Goal: Task Accomplishment & Management: Manage account settings

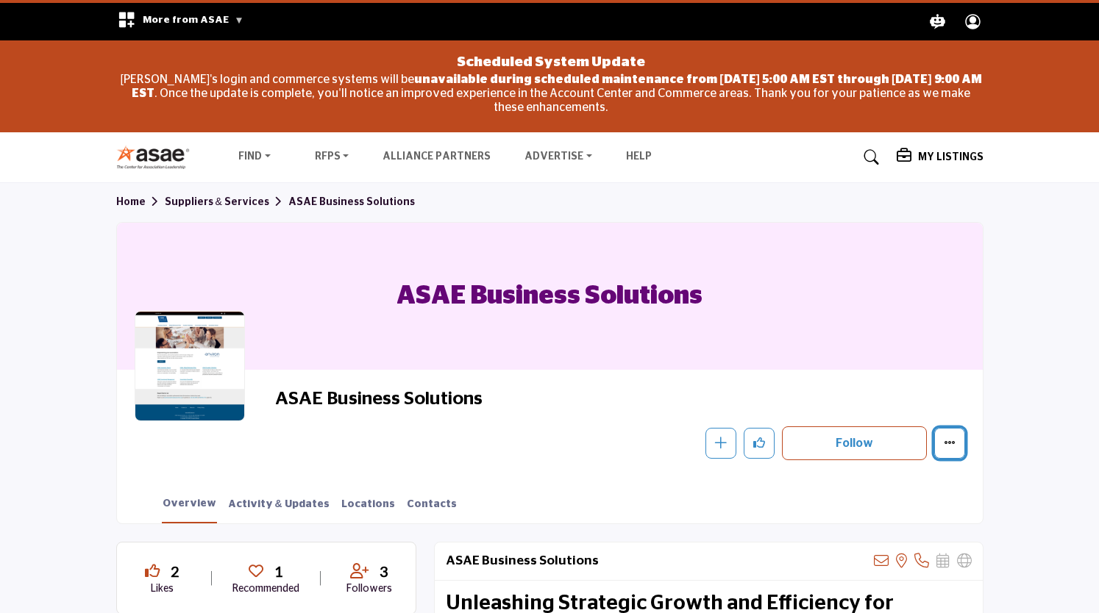
click at [953, 442] on icon "More details" at bounding box center [949, 443] width 12 height 12
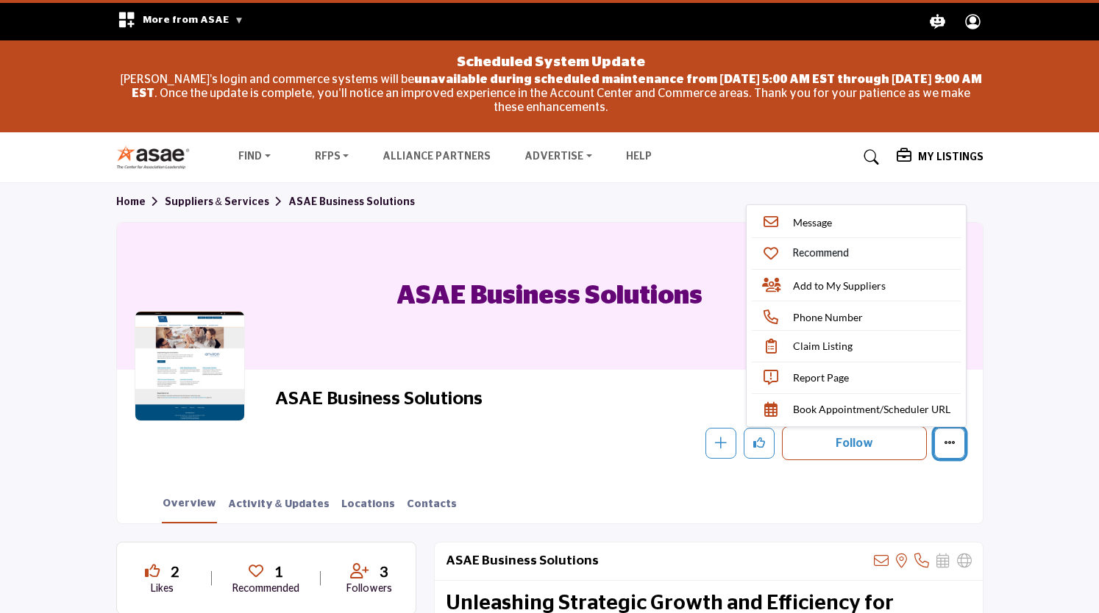
click at [953, 442] on icon "More details" at bounding box center [949, 443] width 12 height 12
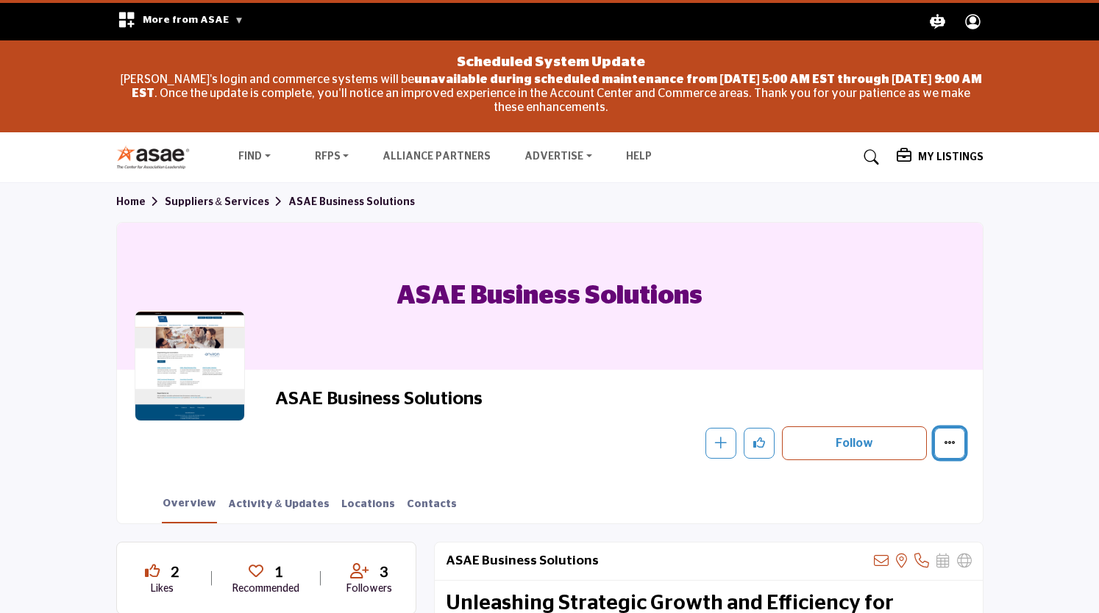
click at [951, 439] on icon "More details" at bounding box center [949, 443] width 12 height 12
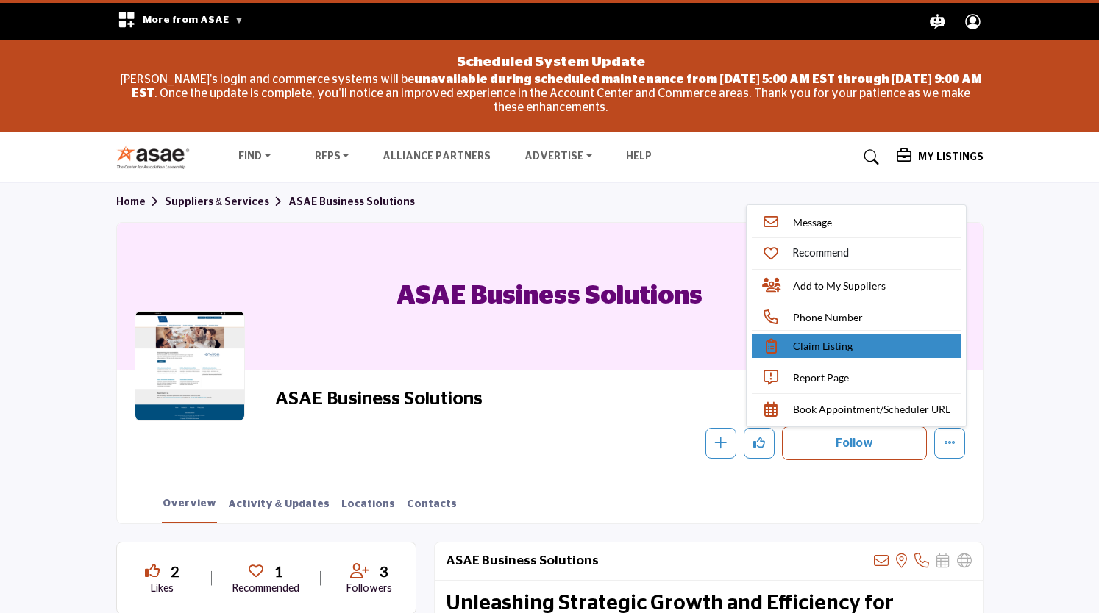
click at [830, 346] on span "Claim Listing" at bounding box center [823, 345] width 60 height 15
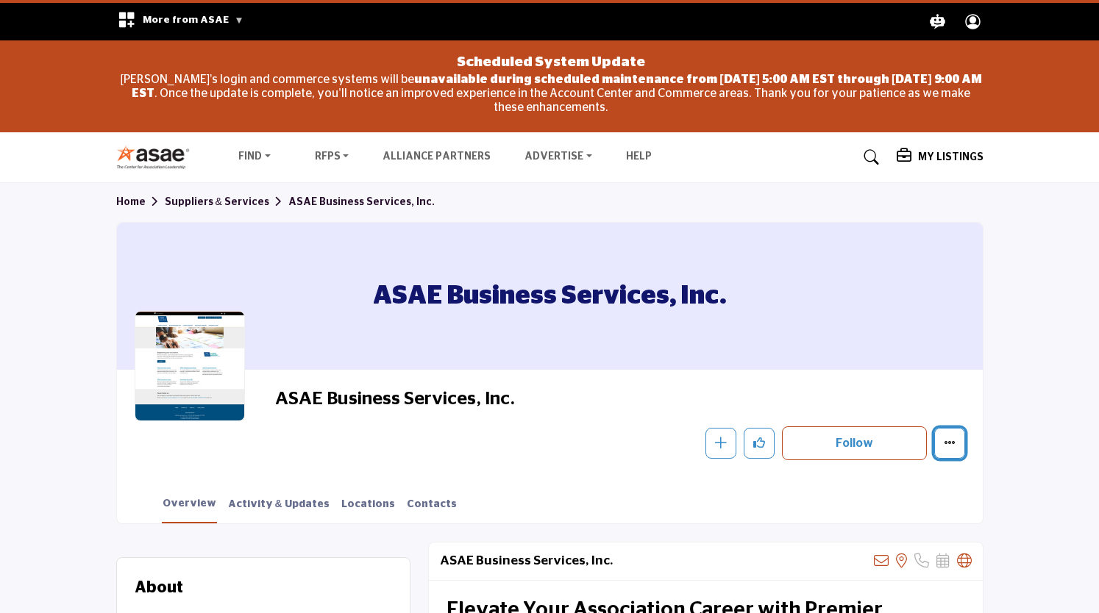
click at [953, 440] on icon "More details" at bounding box center [949, 443] width 12 height 12
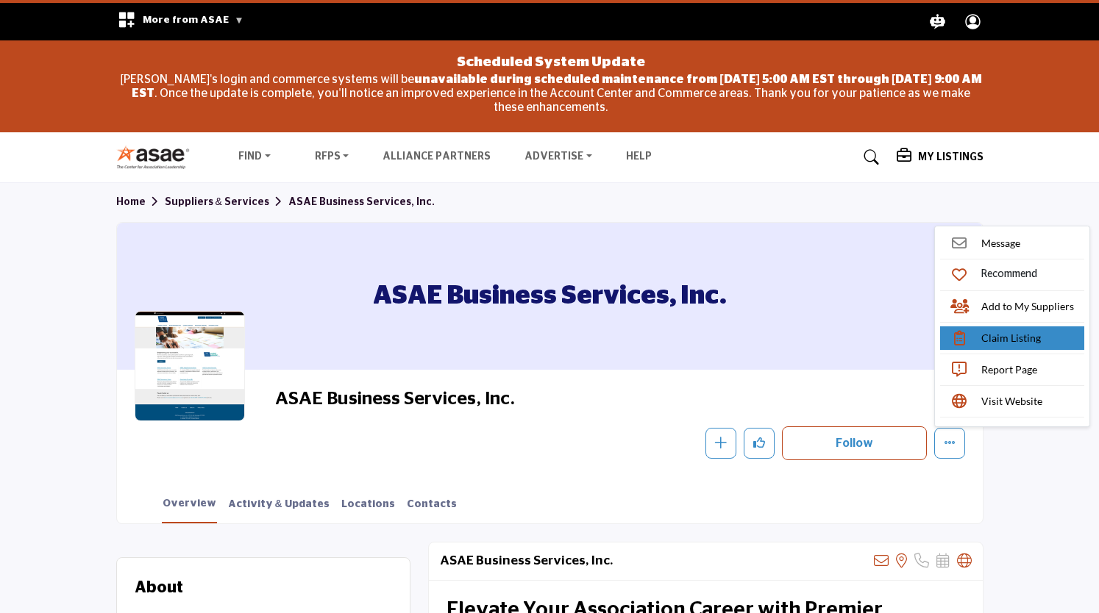
click at [1030, 338] on span "Claim Listing" at bounding box center [1011, 337] width 60 height 15
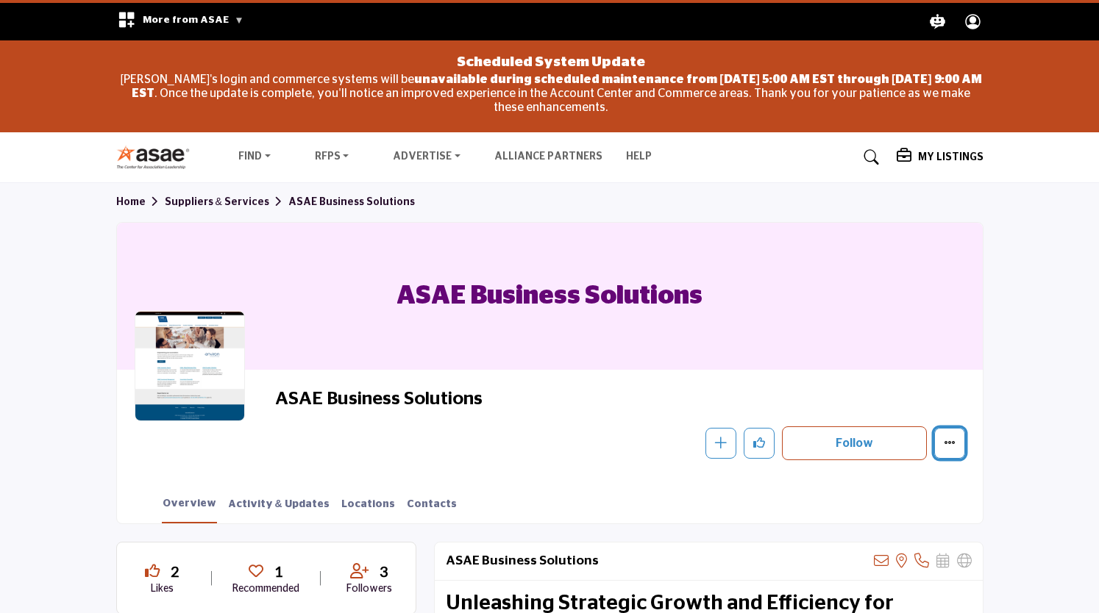
click at [950, 439] on icon "More details" at bounding box center [949, 443] width 12 height 12
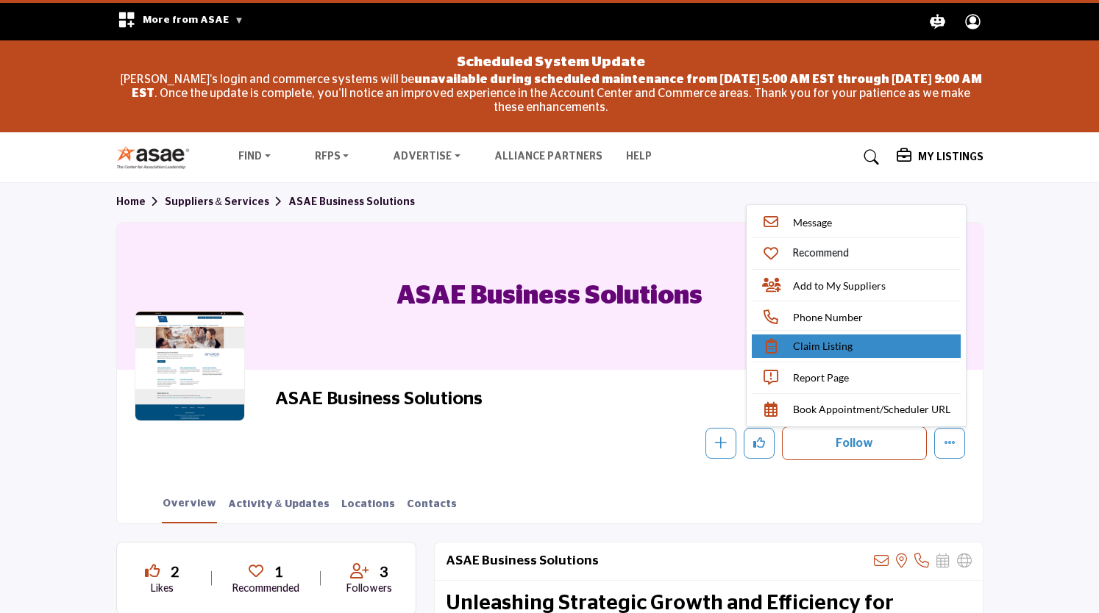
click at [827, 347] on span "Claim Listing" at bounding box center [823, 345] width 60 height 15
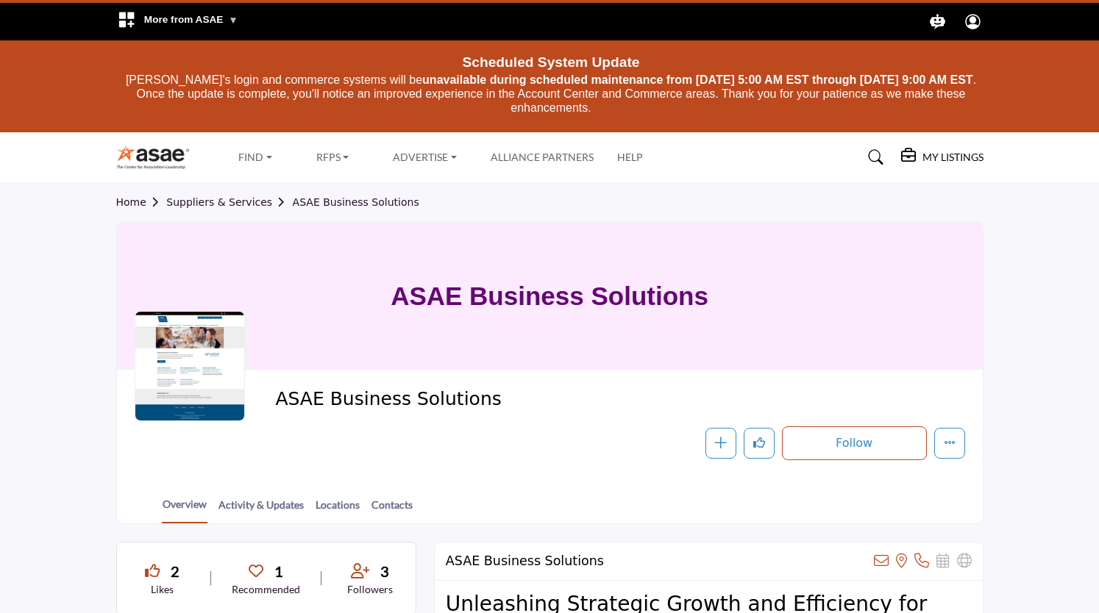
click at [0, 0] on div at bounding box center [0, 0] width 0 height 0
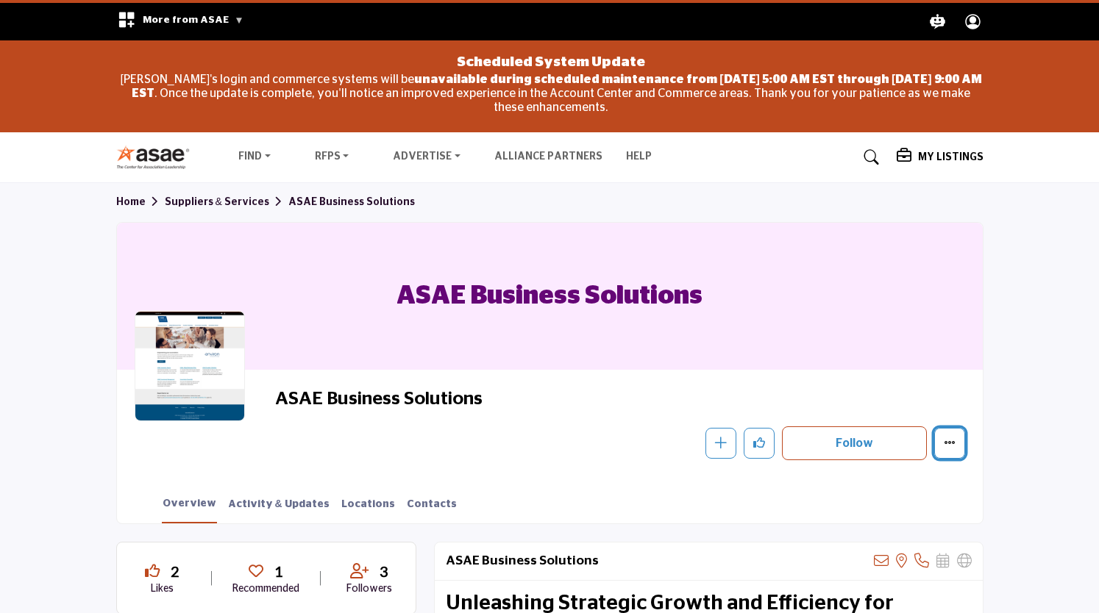
click at [955, 443] on icon "More details" at bounding box center [949, 443] width 12 height 12
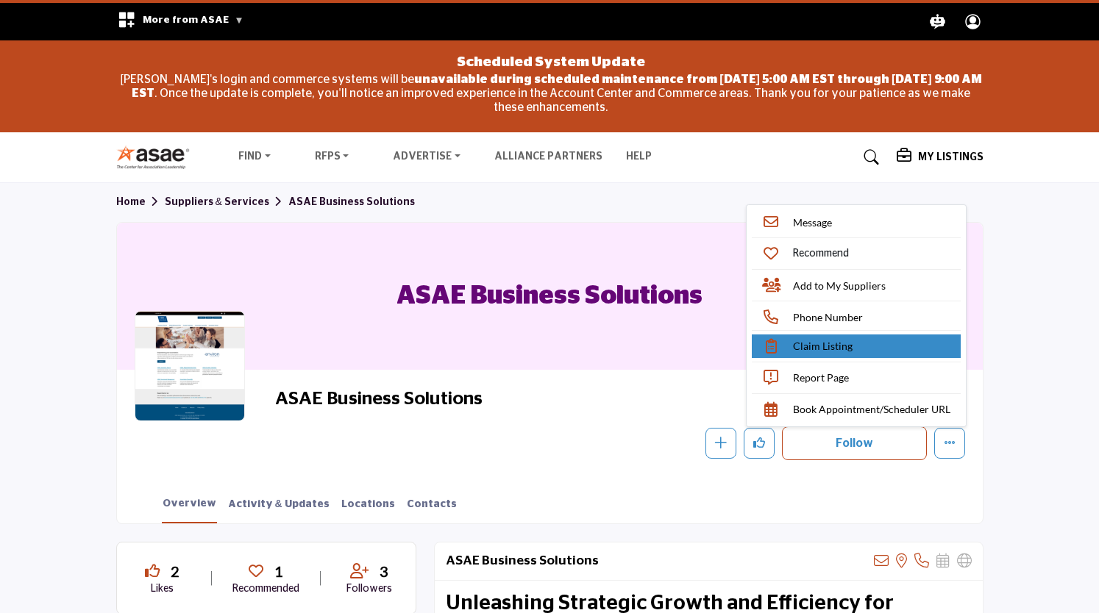
click at [838, 342] on span "Claim Listing" at bounding box center [823, 345] width 60 height 15
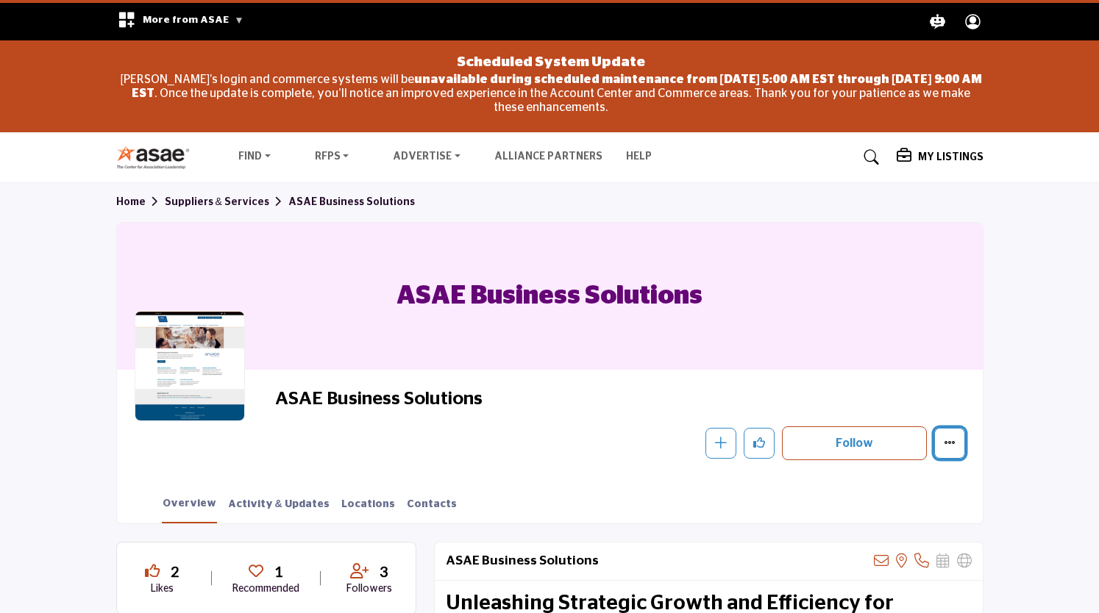
click at [952, 441] on icon "More details" at bounding box center [949, 443] width 12 height 12
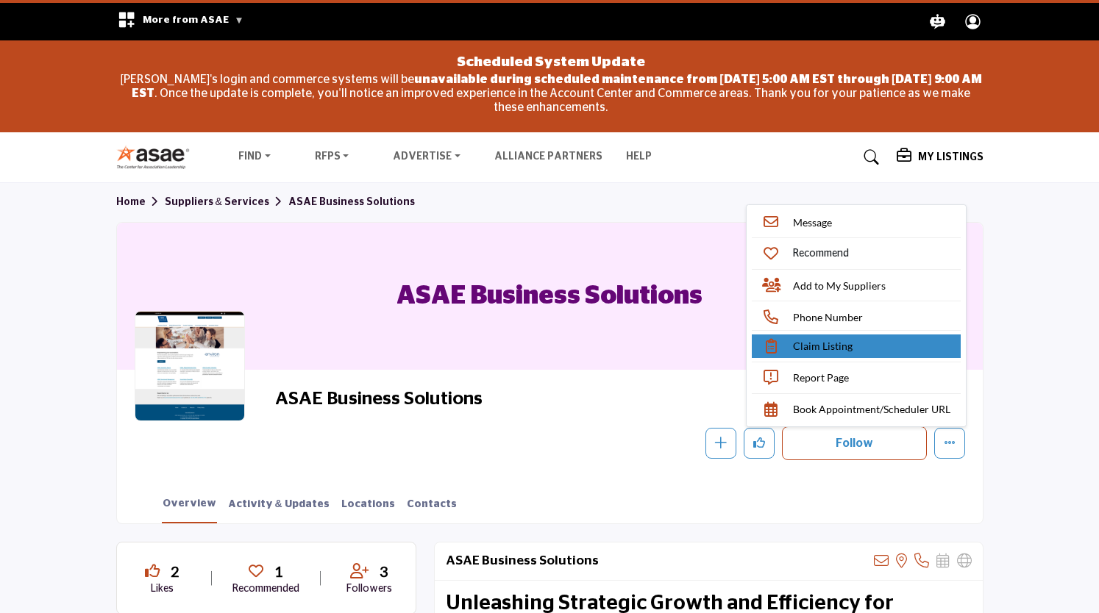
click at [865, 351] on link "Claim Listing" at bounding box center [856, 347] width 209 height 24
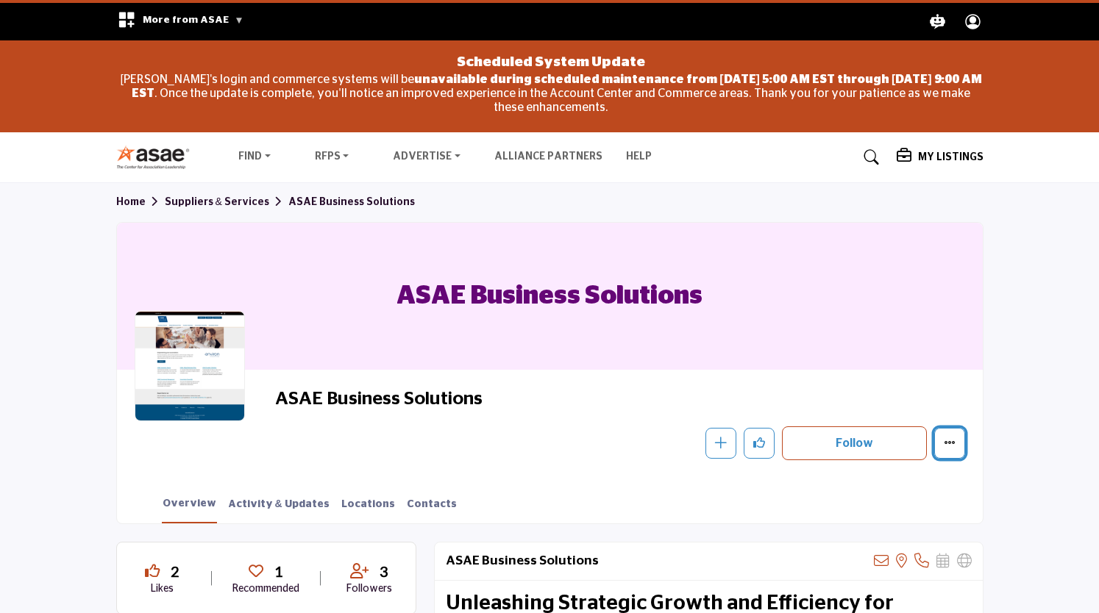
click at [950, 442] on icon "More details" at bounding box center [949, 443] width 12 height 12
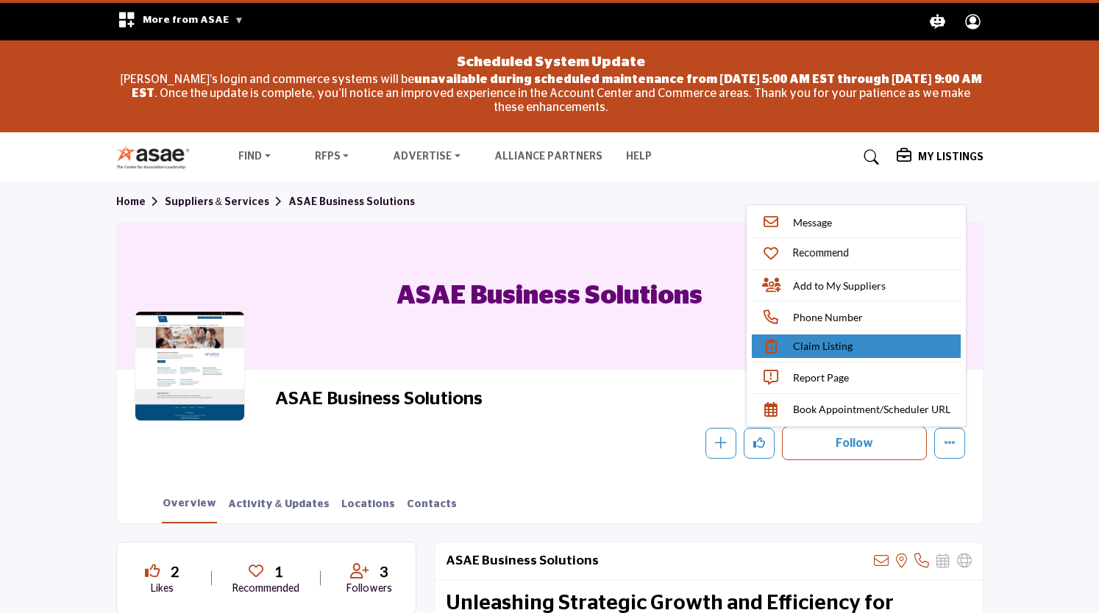
click at [838, 352] on span "Claim Listing" at bounding box center [823, 345] width 60 height 15
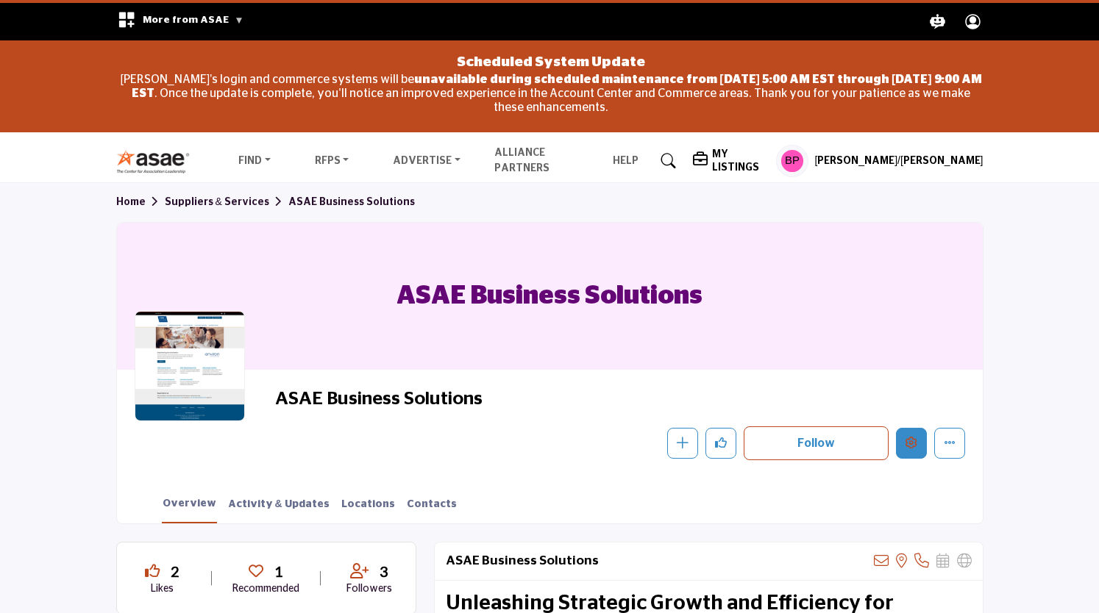
click at [912, 444] on icon "Edit company" at bounding box center [911, 443] width 12 height 12
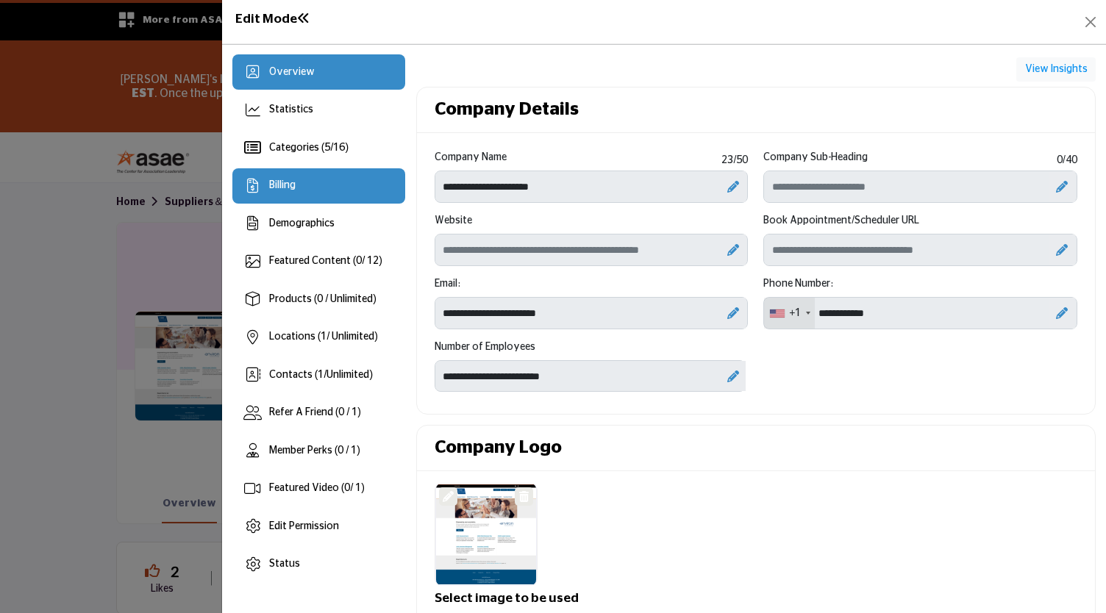
click at [291, 182] on span "Billing" at bounding box center [282, 185] width 26 height 10
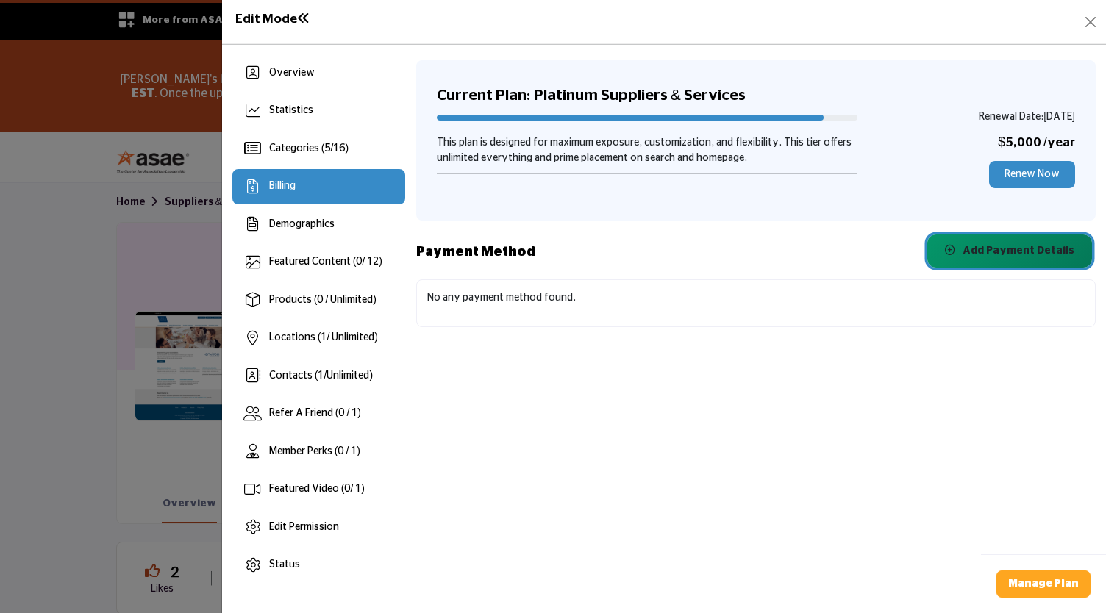
click at [1019, 249] on span "Add Payment Details" at bounding box center [1019, 251] width 112 height 10
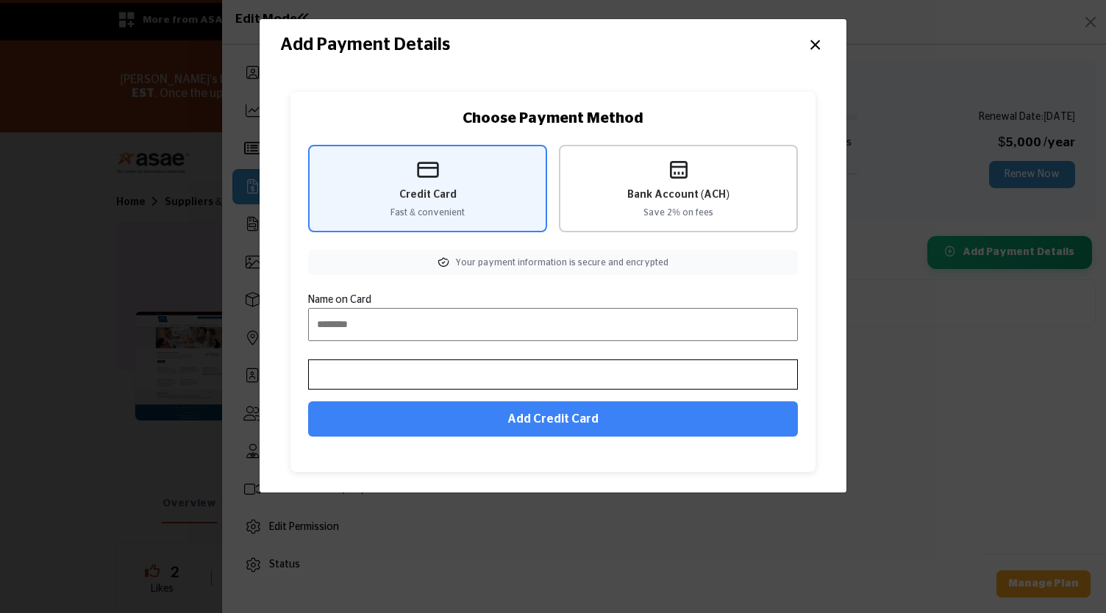
click at [654, 192] on span "Bank Account (ACH)" at bounding box center [678, 195] width 102 height 15
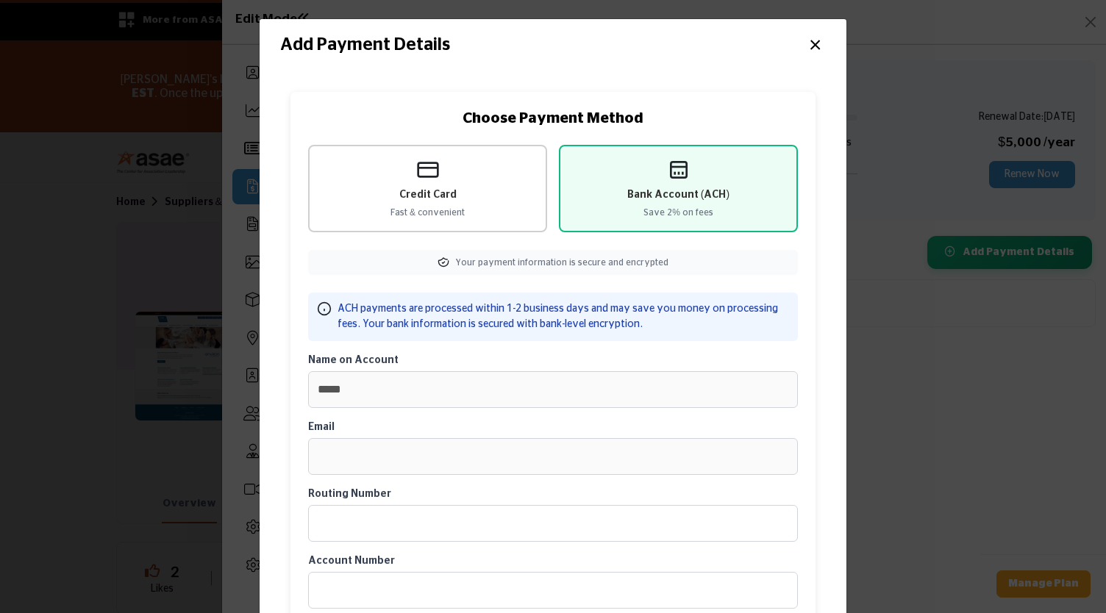
click at [399, 197] on span "Credit Card" at bounding box center [427, 195] width 57 height 15
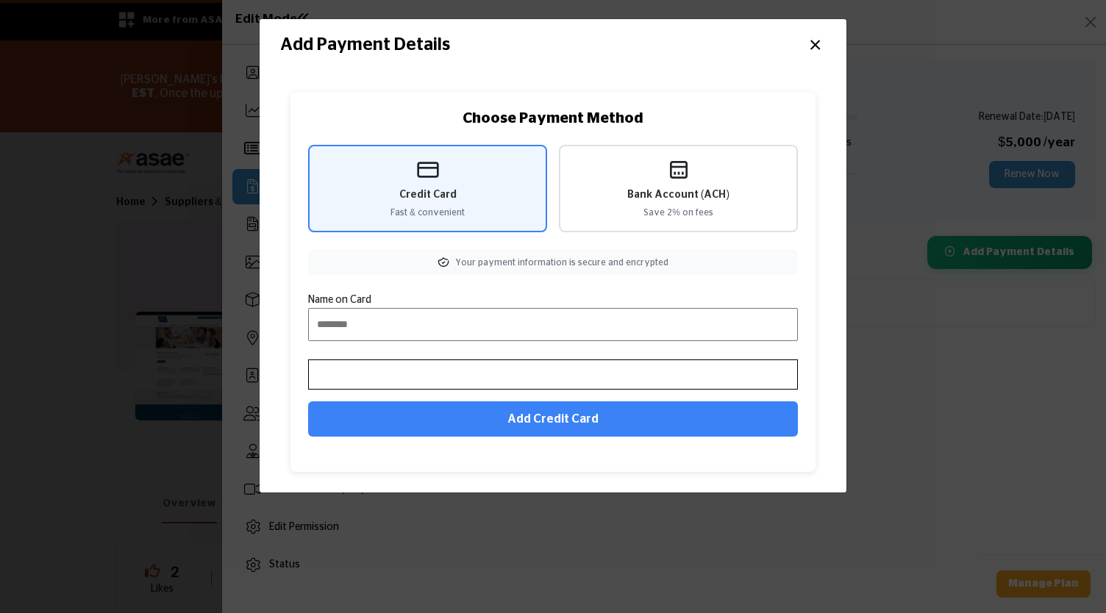
click at [813, 46] on button "×" at bounding box center [814, 43] width 21 height 28
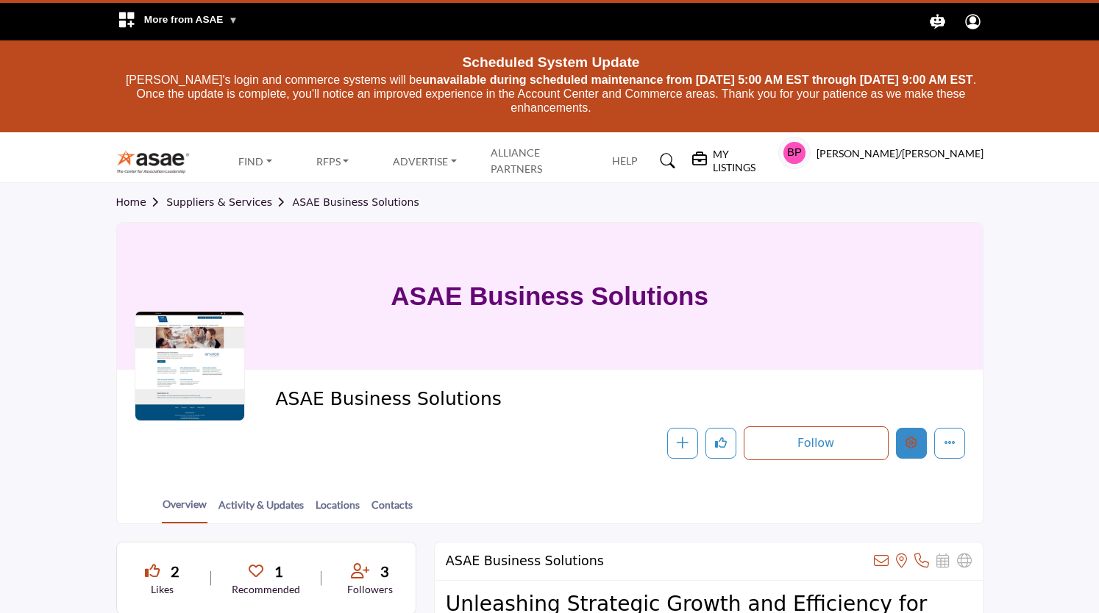
click at [916, 443] on icon "Edit company" at bounding box center [911, 443] width 12 height 12
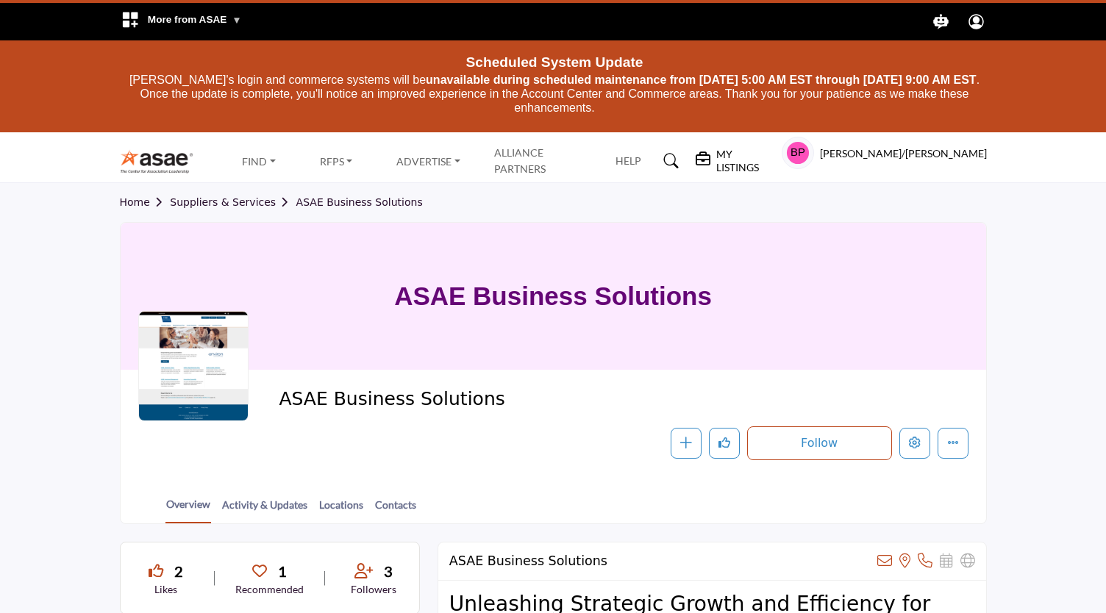
click at [0, 0] on div at bounding box center [0, 0] width 0 height 0
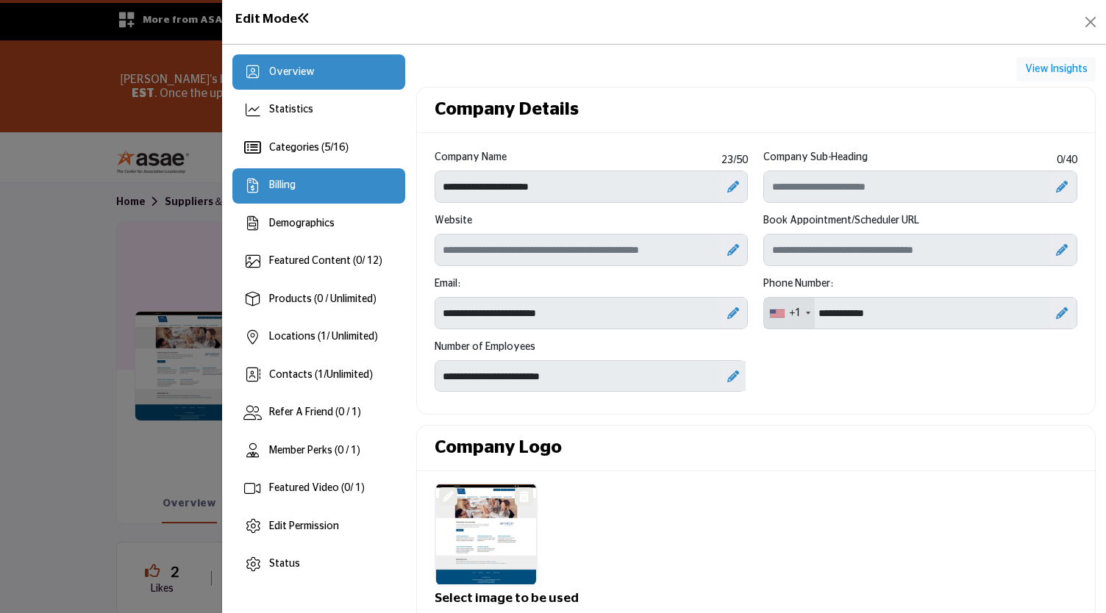
click at [281, 185] on span "Billing" at bounding box center [282, 185] width 26 height 10
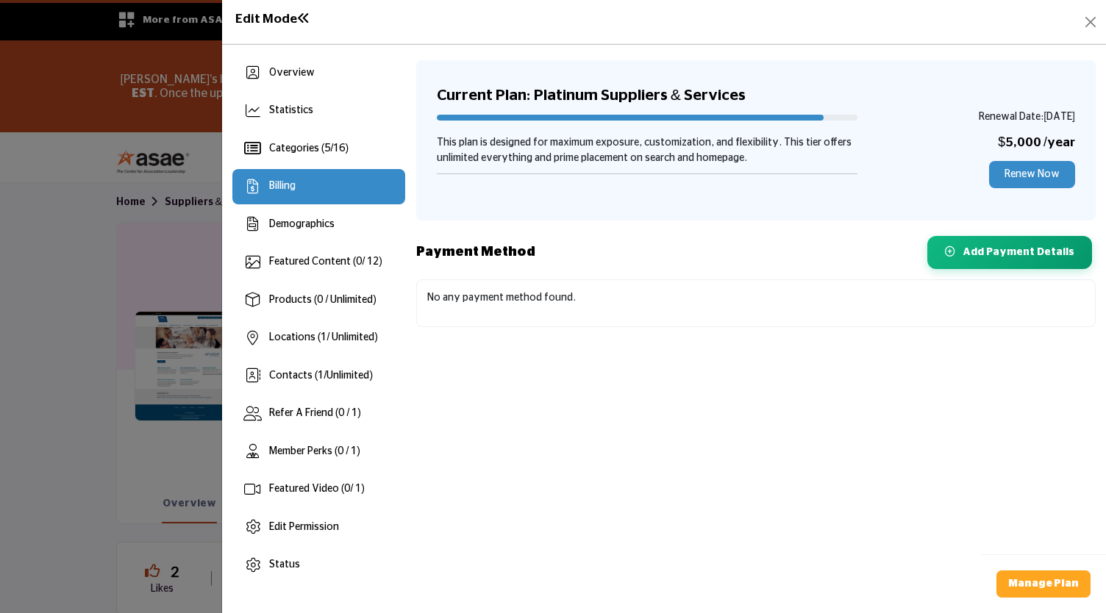
click at [281, 185] on span "Billing" at bounding box center [282, 186] width 26 height 10
click at [1028, 257] on button "Add Payment Details" at bounding box center [1009, 251] width 165 height 33
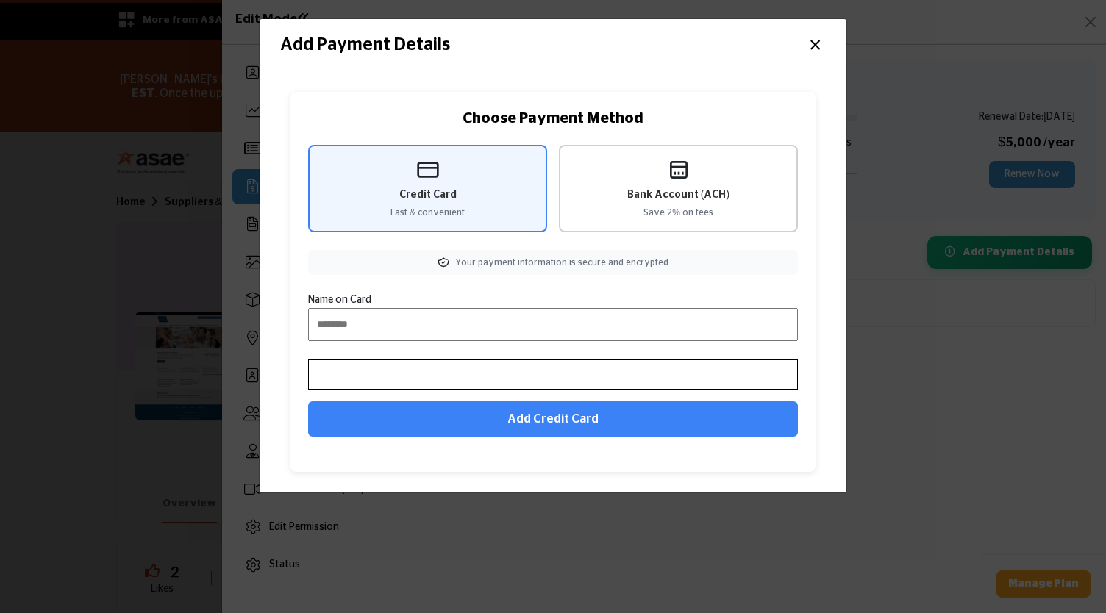
click at [674, 182] on div "Bank Account (ACH) Save 2% on fees" at bounding box center [678, 189] width 239 height 88
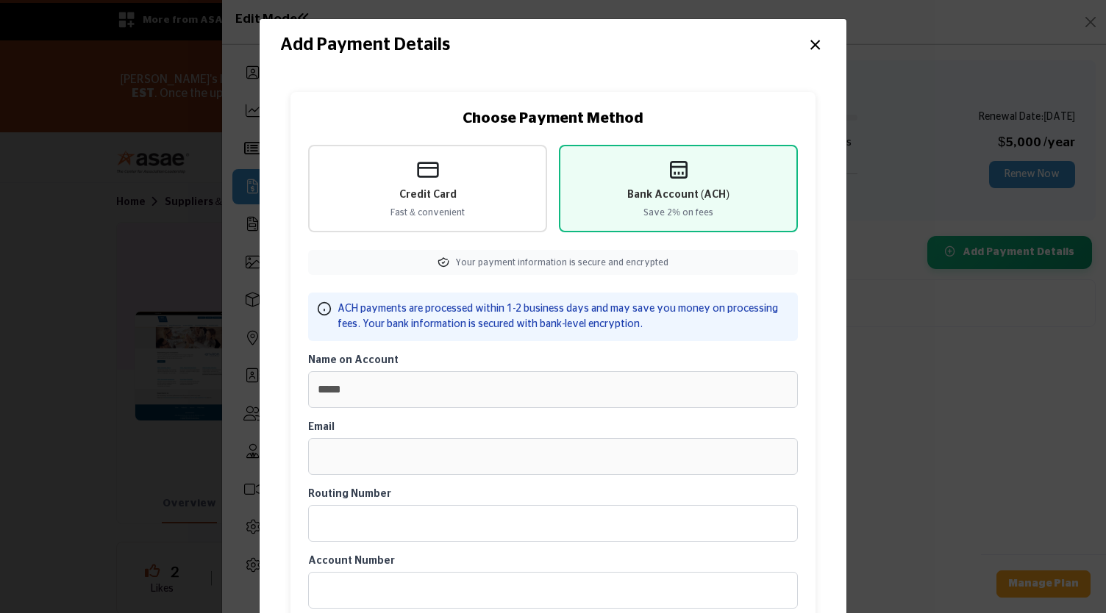
click at [813, 44] on button "×" at bounding box center [814, 43] width 21 height 28
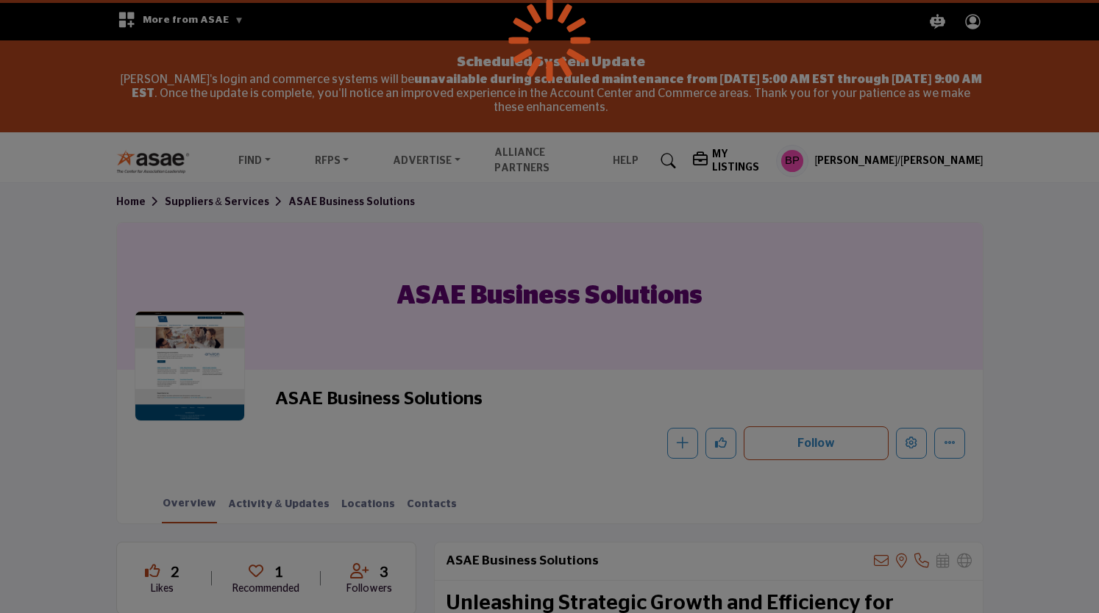
click at [912, 446] on div at bounding box center [549, 306] width 1099 height 613
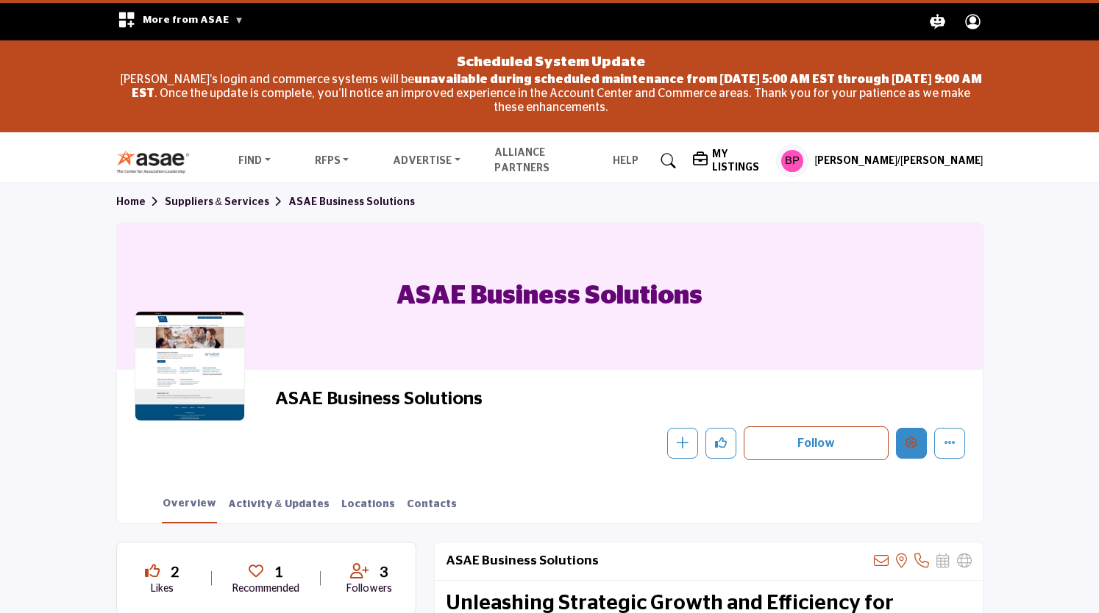
click at [913, 443] on icon "Edit company" at bounding box center [911, 443] width 12 height 12
click at [907, 445] on icon "Edit company" at bounding box center [911, 443] width 12 height 12
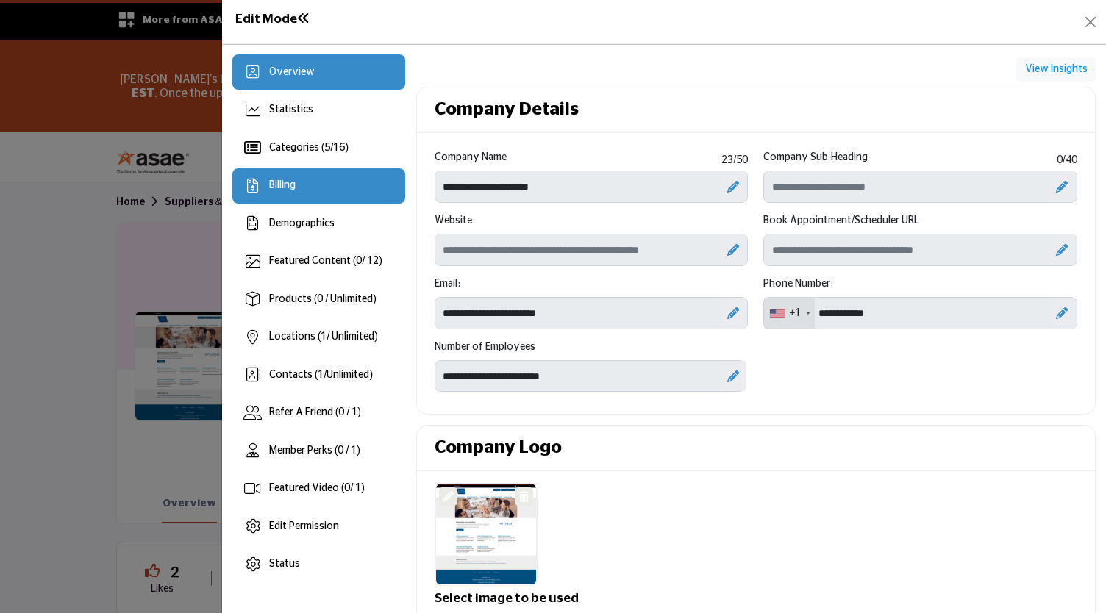
click at [288, 185] on span "Billing" at bounding box center [282, 185] width 26 height 10
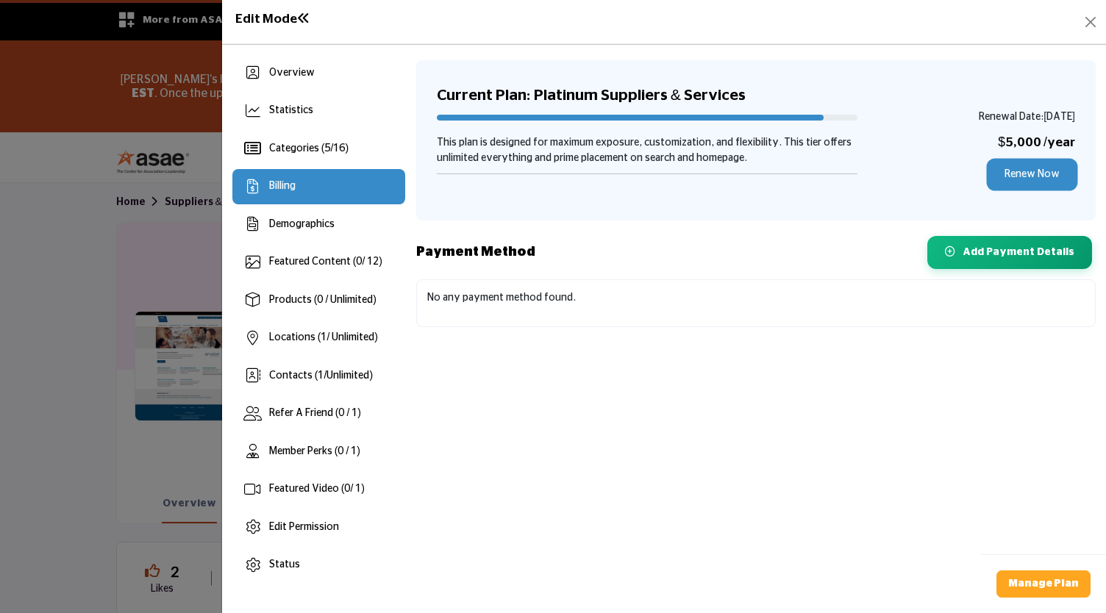
click at [1031, 171] on link "Renew Now" at bounding box center [1032, 174] width 86 height 27
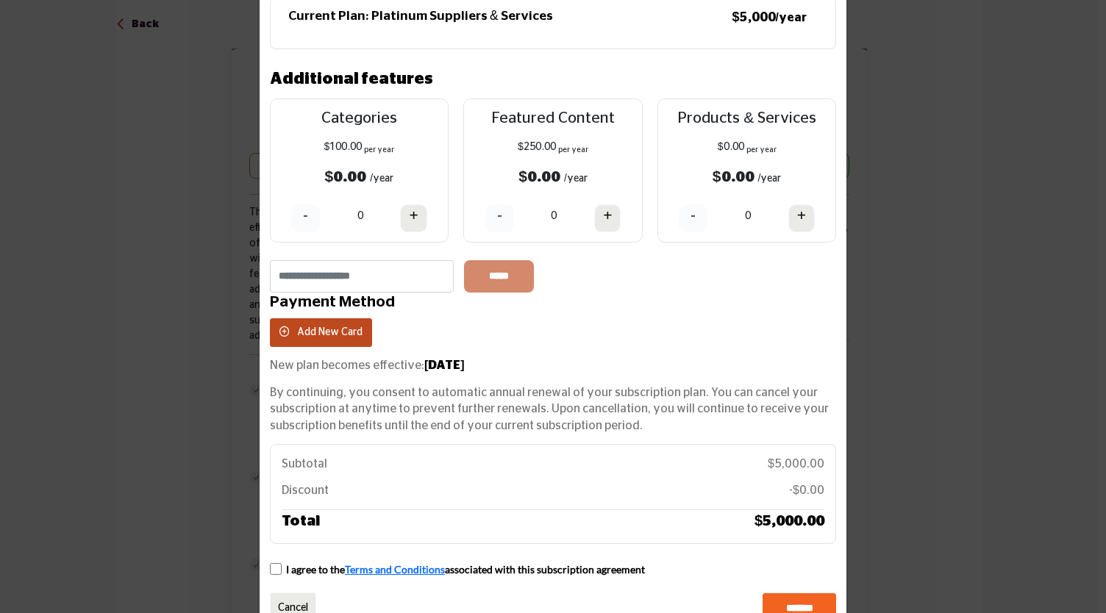
scroll to position [115, 0]
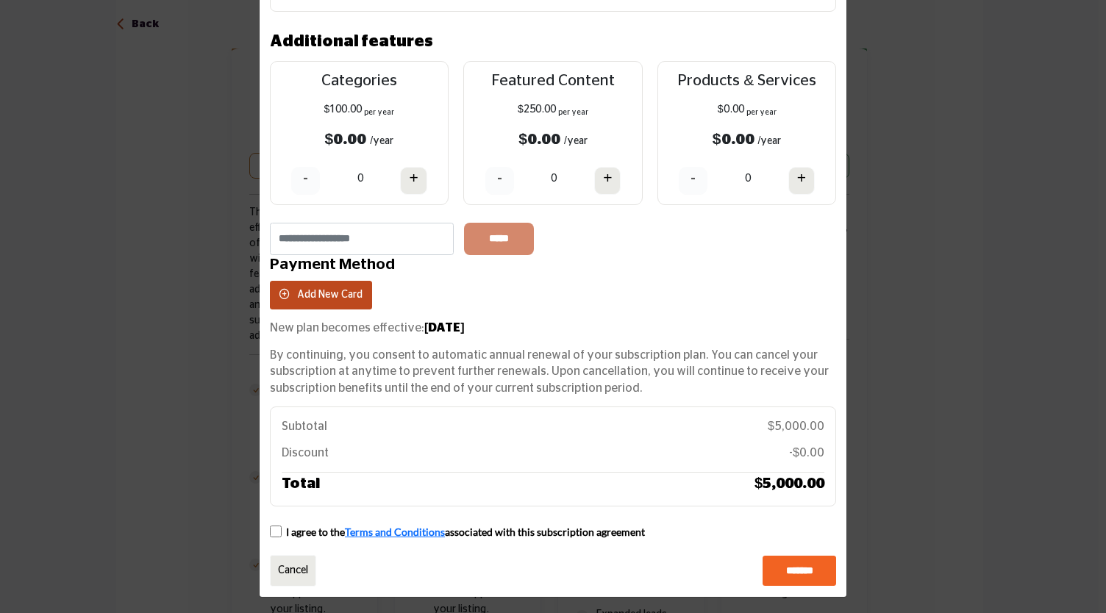
click at [454, 369] on p "By continuing, you consent to automatic annual renewal of your subscription pla…" at bounding box center [553, 371] width 566 height 49
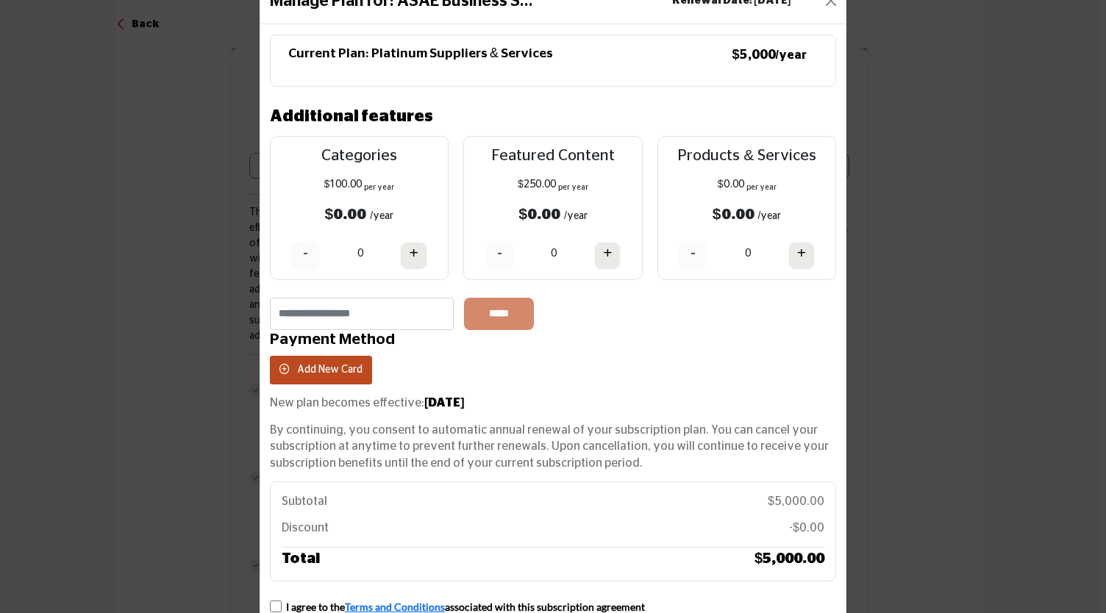
scroll to position [0, 0]
